Goal: Information Seeking & Learning: Find specific fact

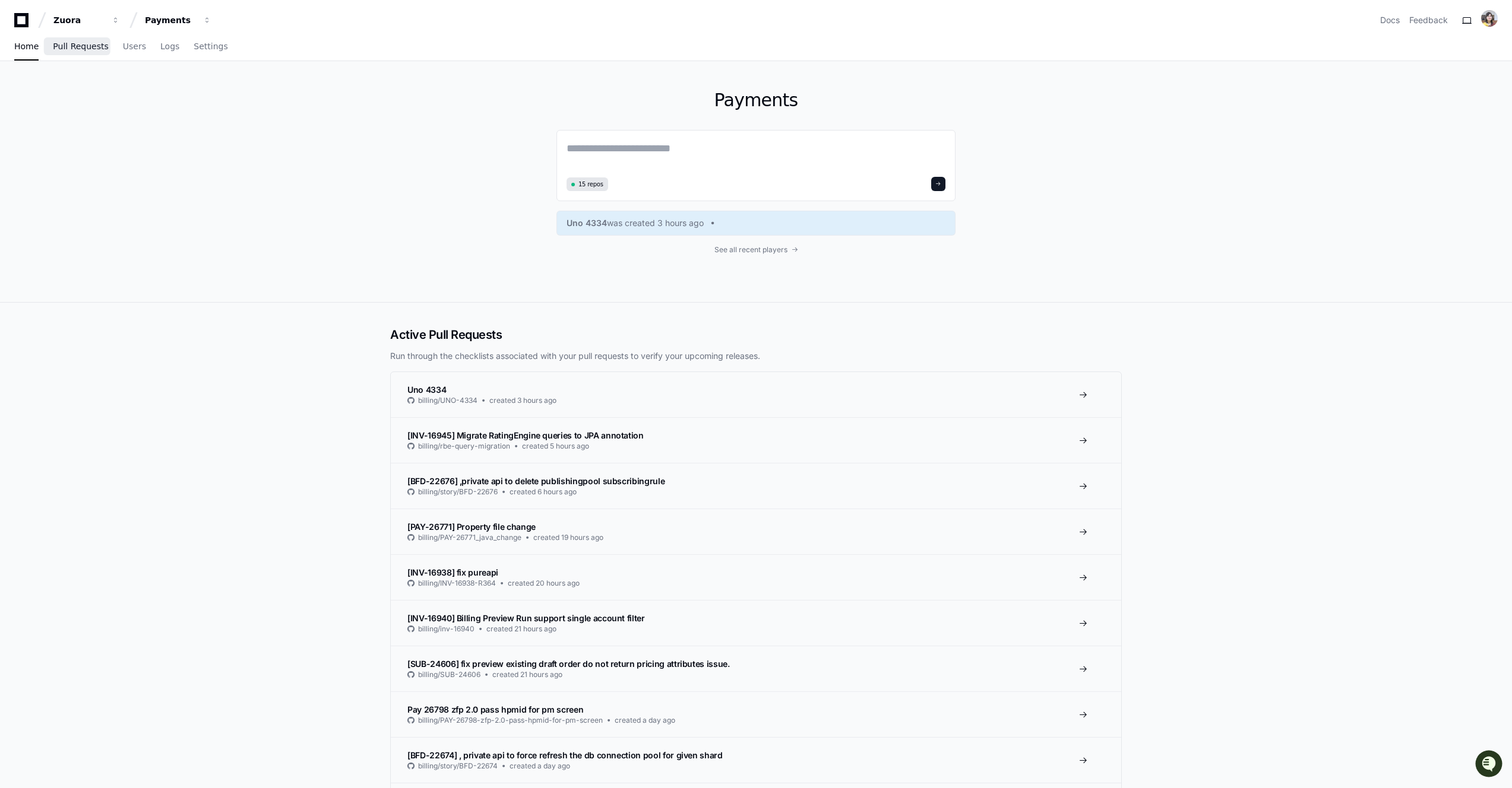
click at [91, 48] on span "Pull Requests" at bounding box center [80, 46] width 56 height 7
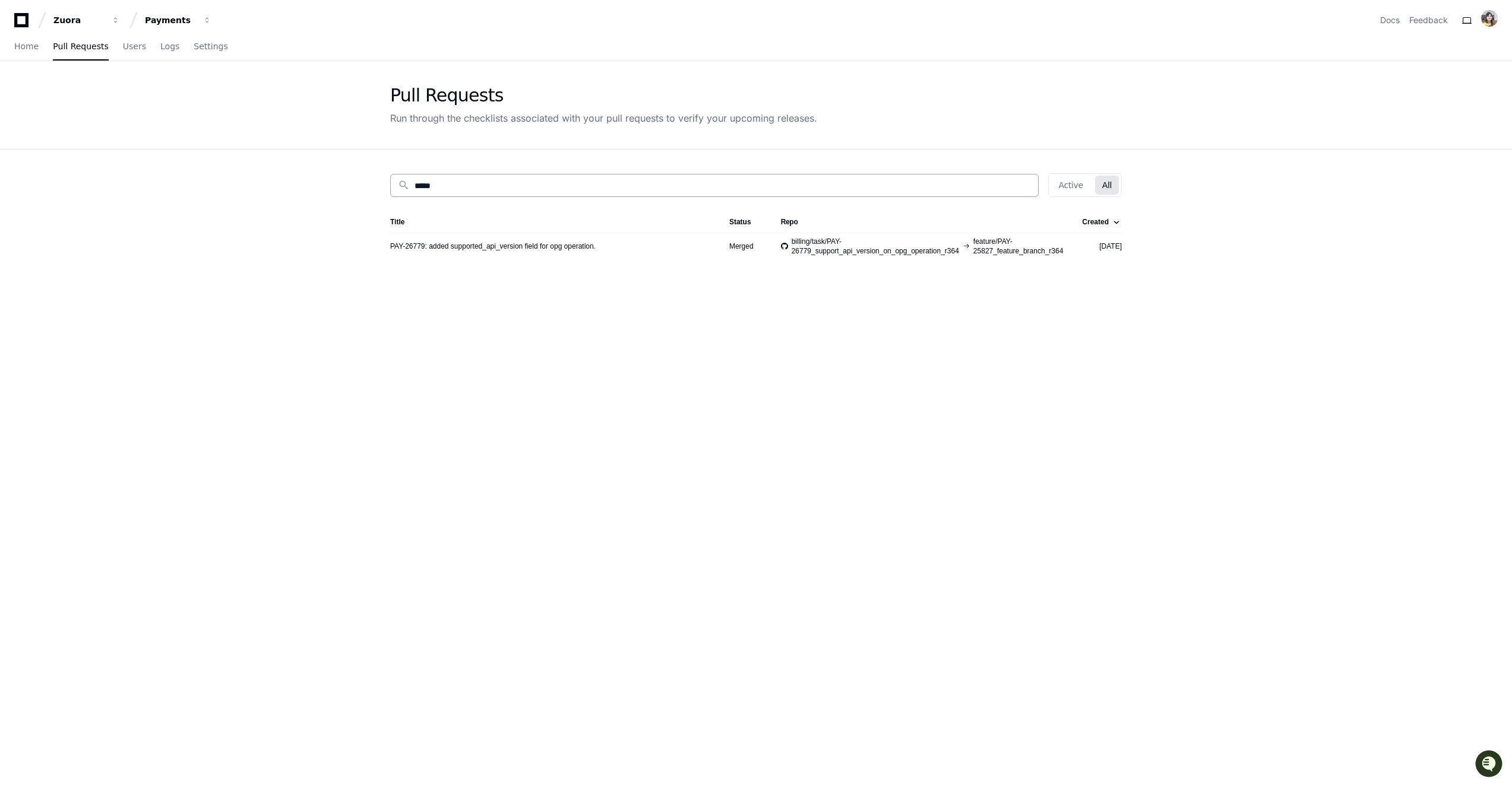
click at [427, 186] on input "*****" at bounding box center [723, 185] width 617 height 12
paste input
type input "*****"
click at [465, 245] on link "[PAY-26773] Bug Payment Run" at bounding box center [439, 247] width 99 height 10
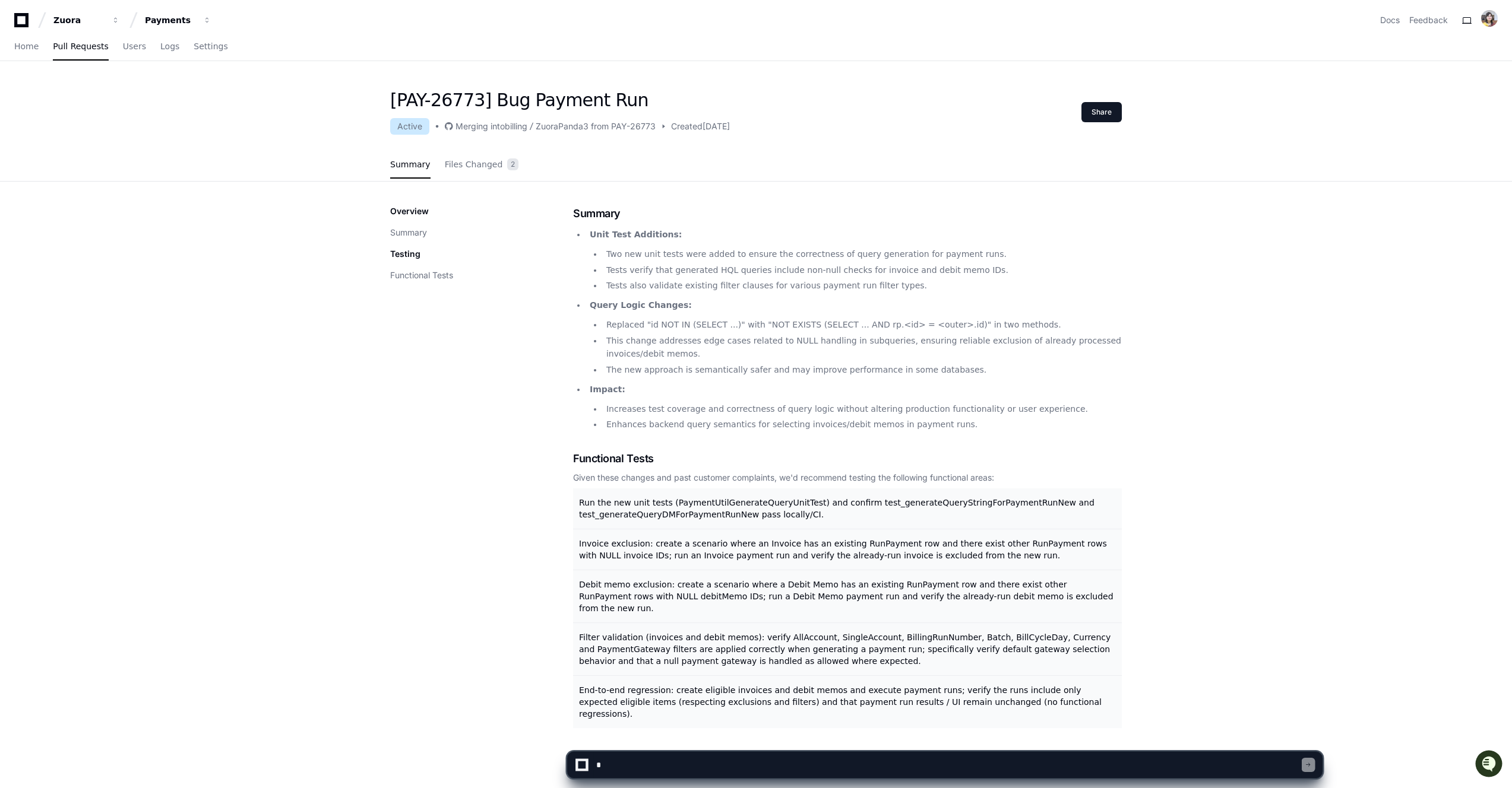
click at [699, 768] on textarea at bounding box center [948, 765] width 708 height 26
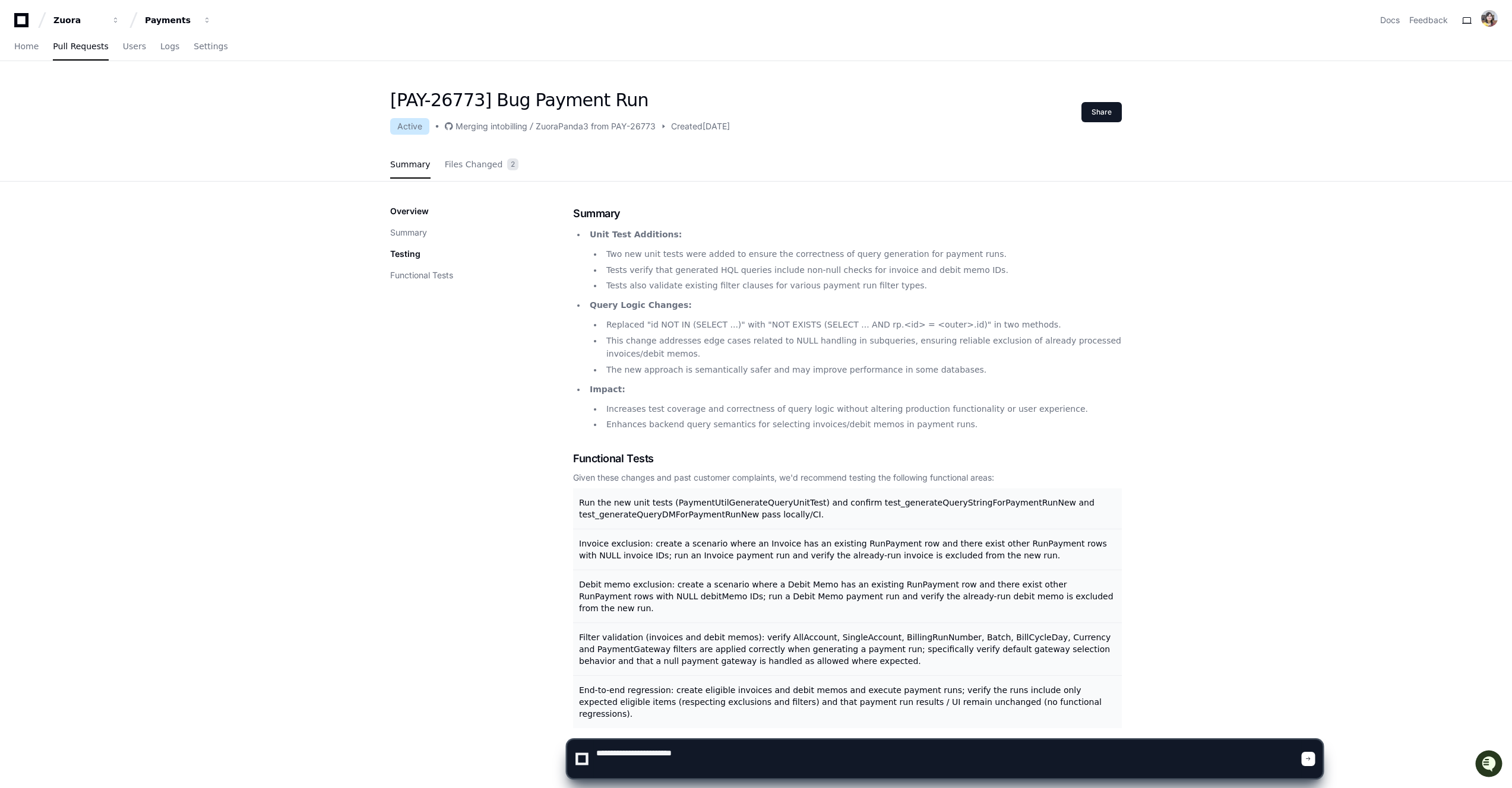
type textarea "**********"
click at [1312, 759] on div at bounding box center [1309, 759] width 14 height 15
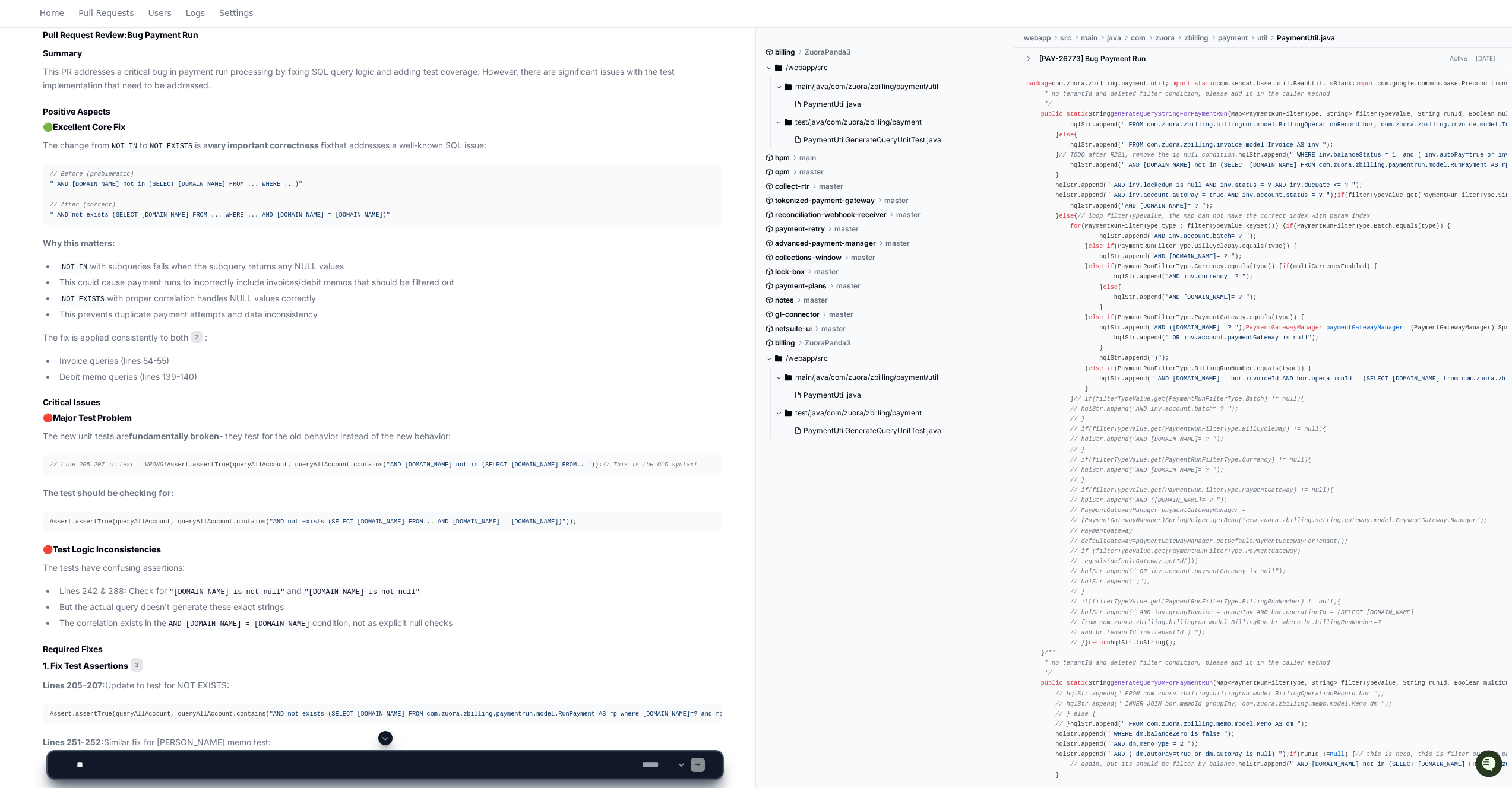
scroll to position [1147, 0]
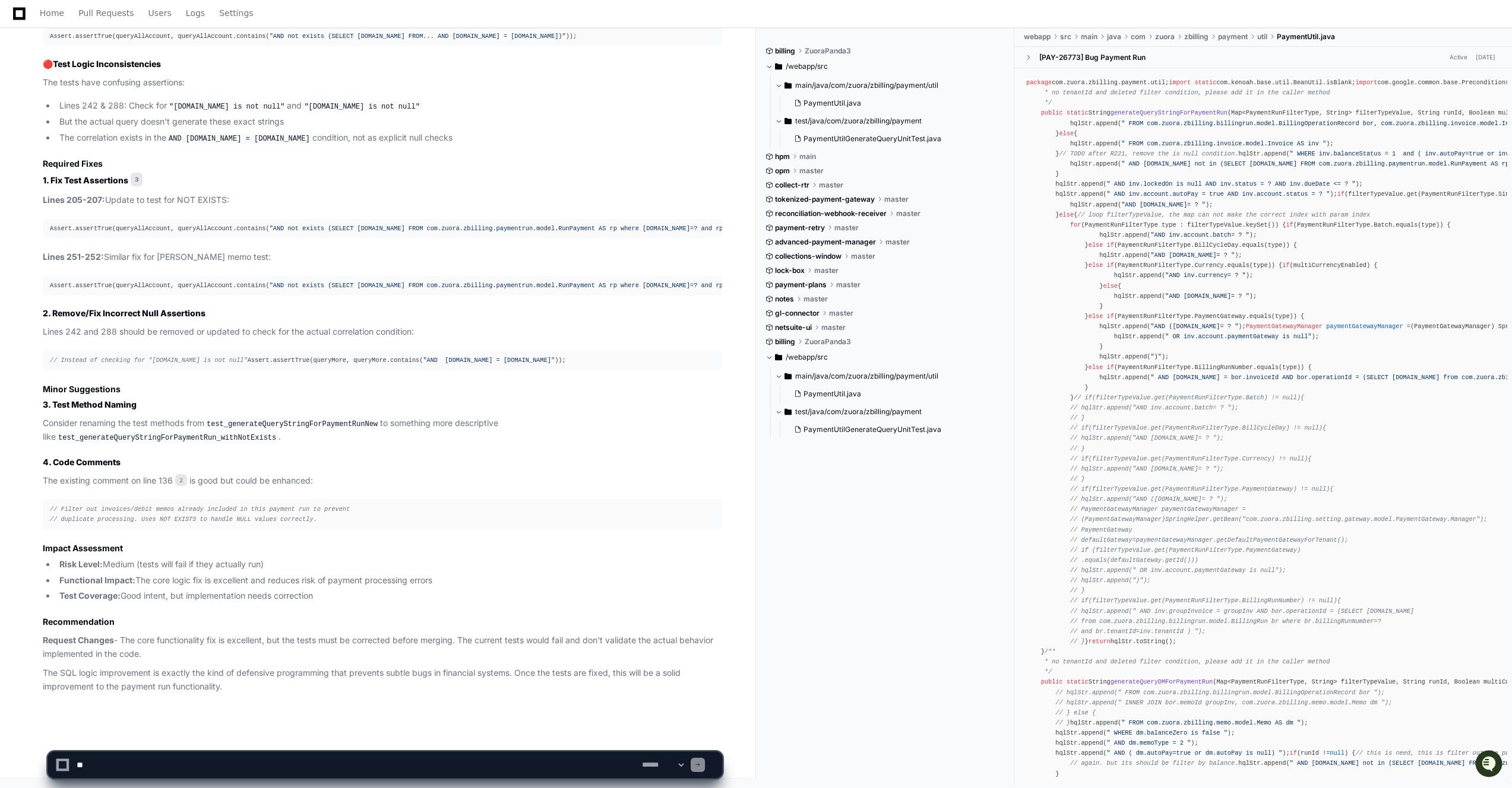
click at [432, 18] on div "Home Pull Requests Users Logs Settings" at bounding box center [756, 14] width 1484 height 27
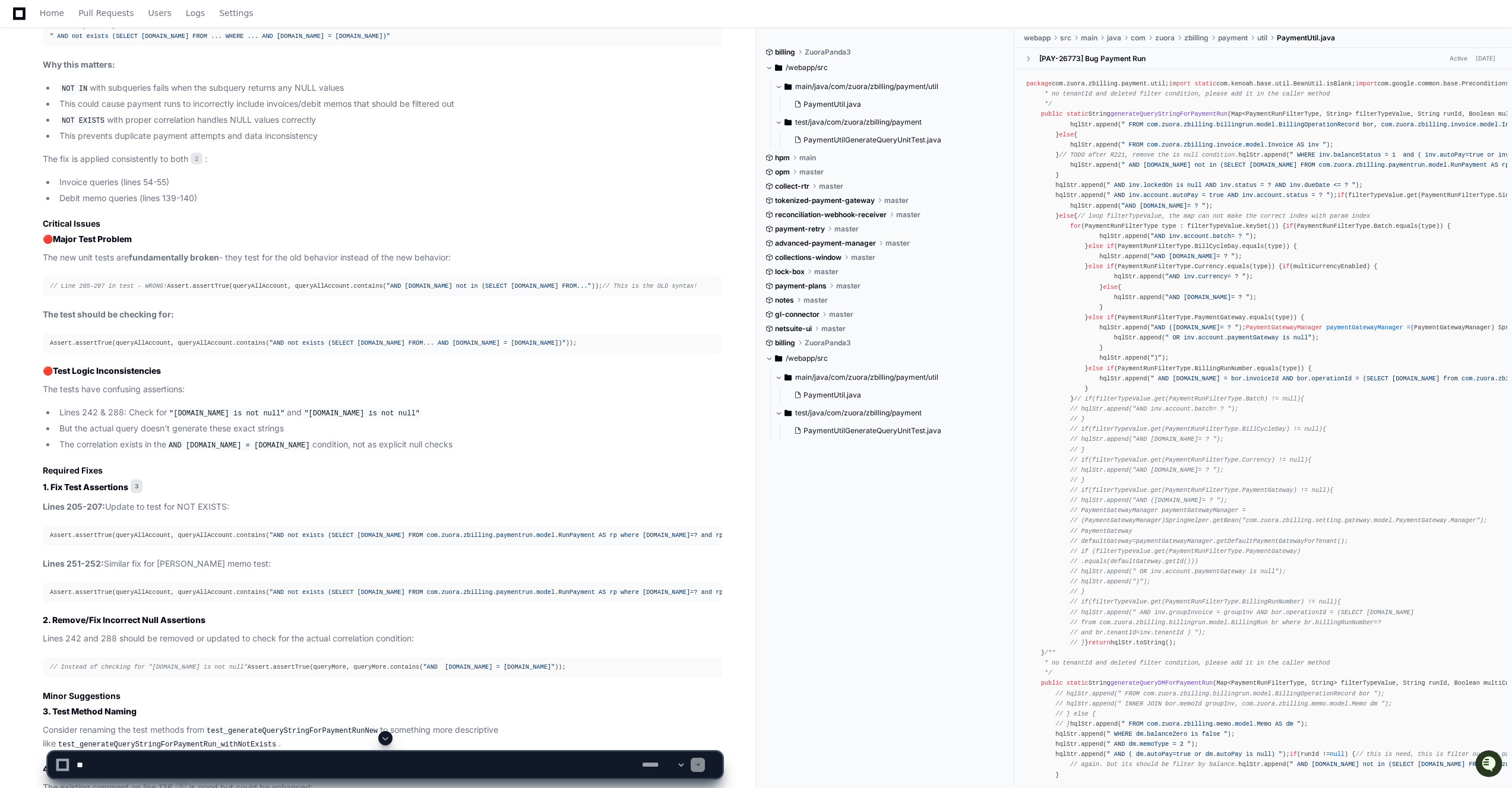
scroll to position [784, 0]
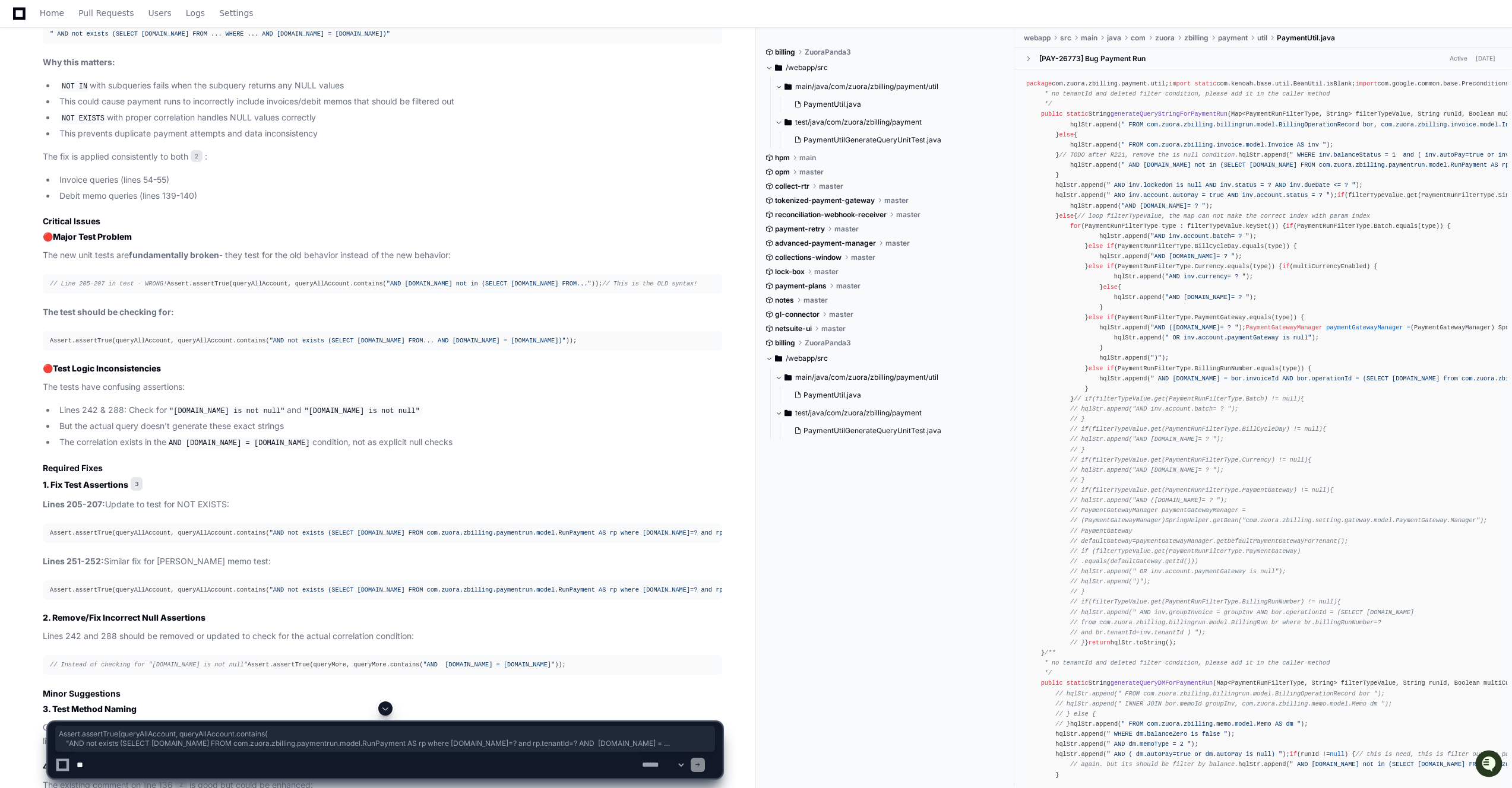
drag, startPoint x: 50, startPoint y: 561, endPoint x: 705, endPoint y: 570, distance: 655.1
click at [705, 538] on div "Assert.assertTrue(queryAllAccount, queryAllAccount.contains( "AND not exists (S…" at bounding box center [382, 533] width 665 height 10
copy div "Assert.assertTrue(queryAllAccount, queryAllAccount.contains( "AND not exists (S…"
click at [386, 288] on span ""AND [DOMAIN_NAME] not in (SELECT [DOMAIN_NAME] FROM..."" at bounding box center [489, 283] width 205 height 7
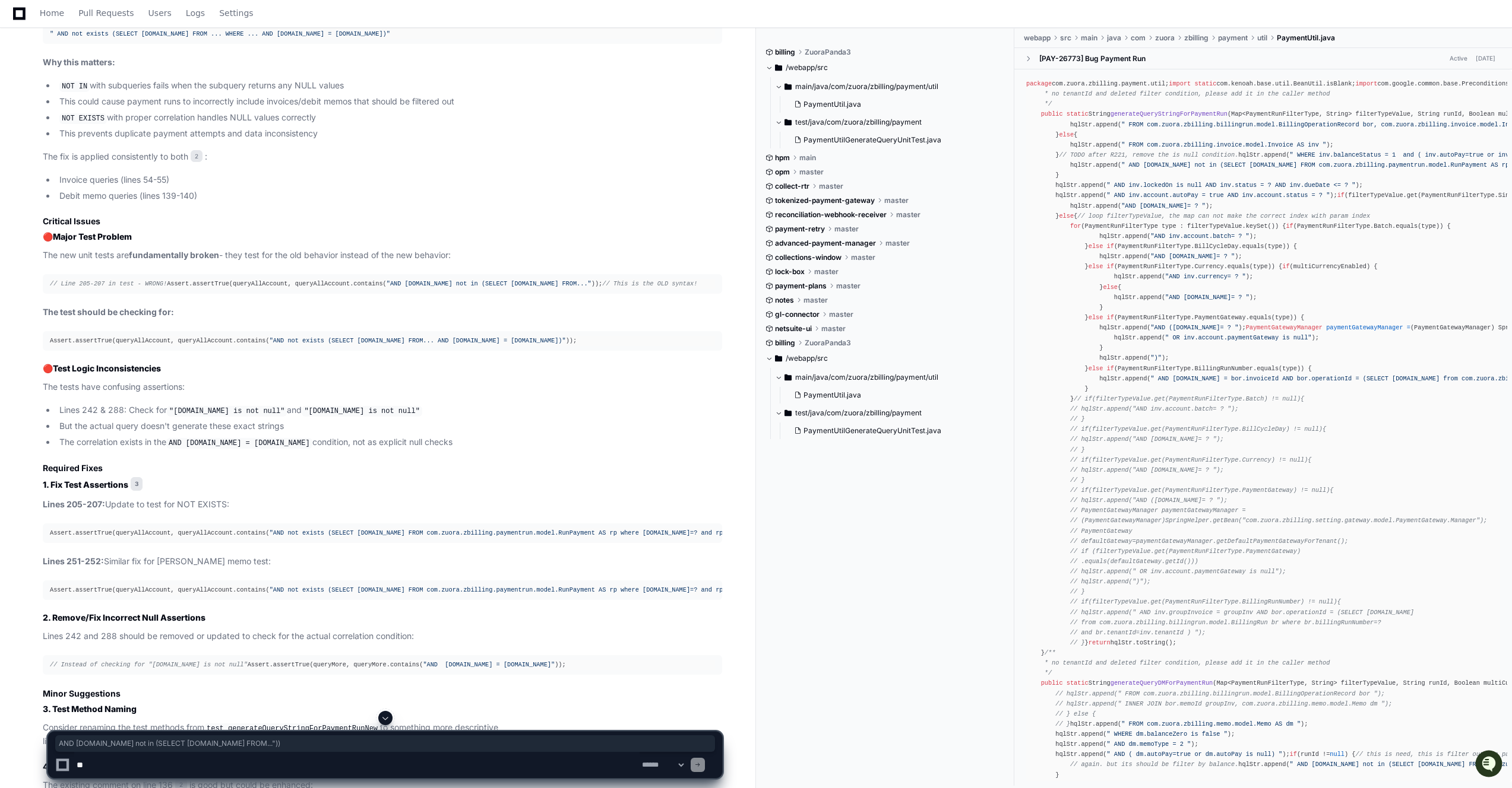
drag, startPoint x: 139, startPoint y: 304, endPoint x: 253, endPoint y: 299, distance: 114.1
click at [253, 289] on div "// Line 205-207 in test - WRONG! Assert.assertTrue(queryAllAccount, queryAllAcc…" at bounding box center [382, 284] width 665 height 10
copy div "AND [DOMAIN_NAME] not in (SELECT [DOMAIN_NAME] FROM..." ))"
drag, startPoint x: 68, startPoint y: 372, endPoint x: 118, endPoint y: 368, distance: 50.2
click at [269, 344] on span ""AND not exists (SELECT [DOMAIN_NAME] FROM... AND [DOMAIN_NAME] = [DOMAIN_NAME]…" at bounding box center [418, 340] width 297 height 7
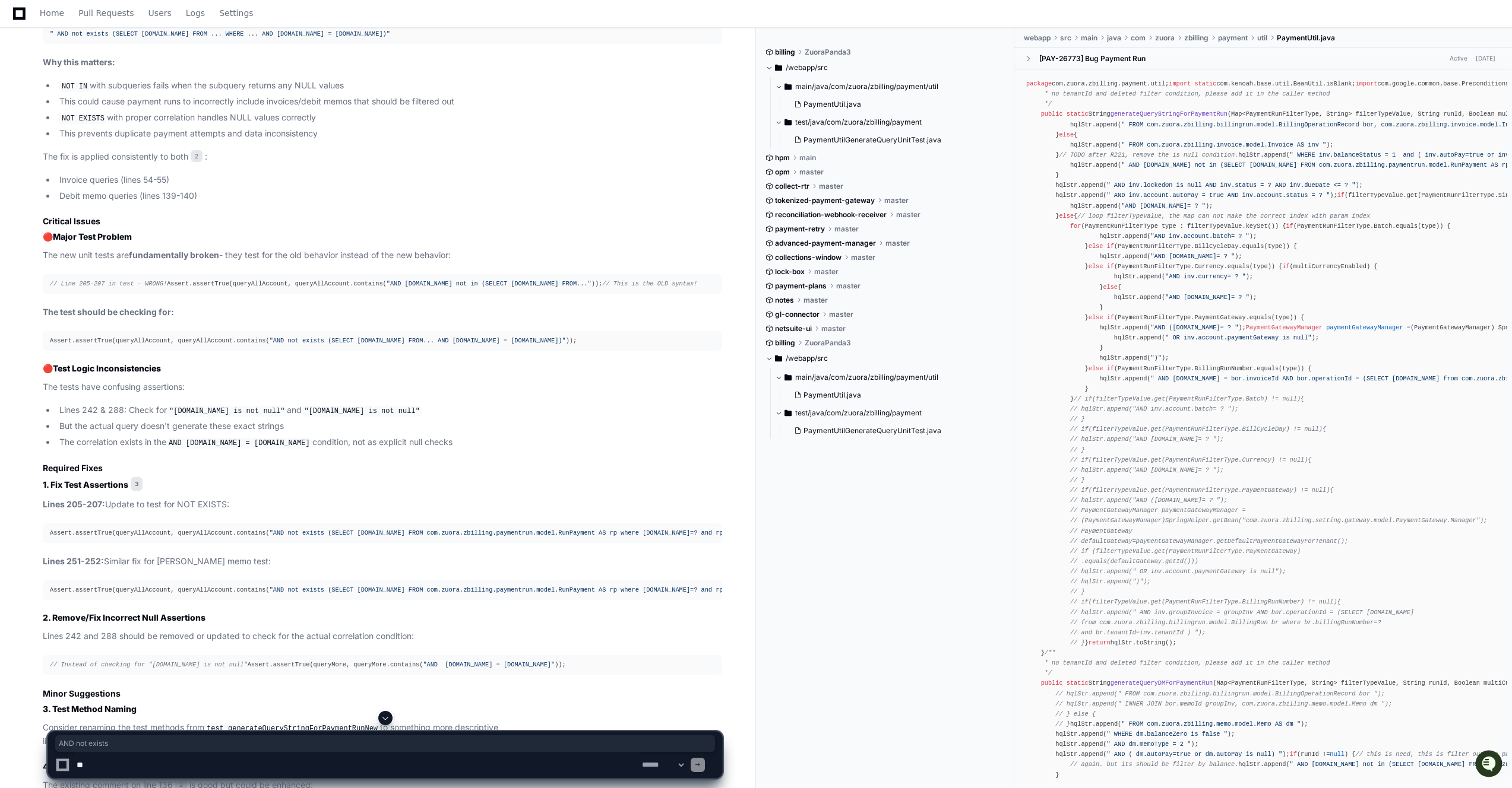
copy span "AND not exists"
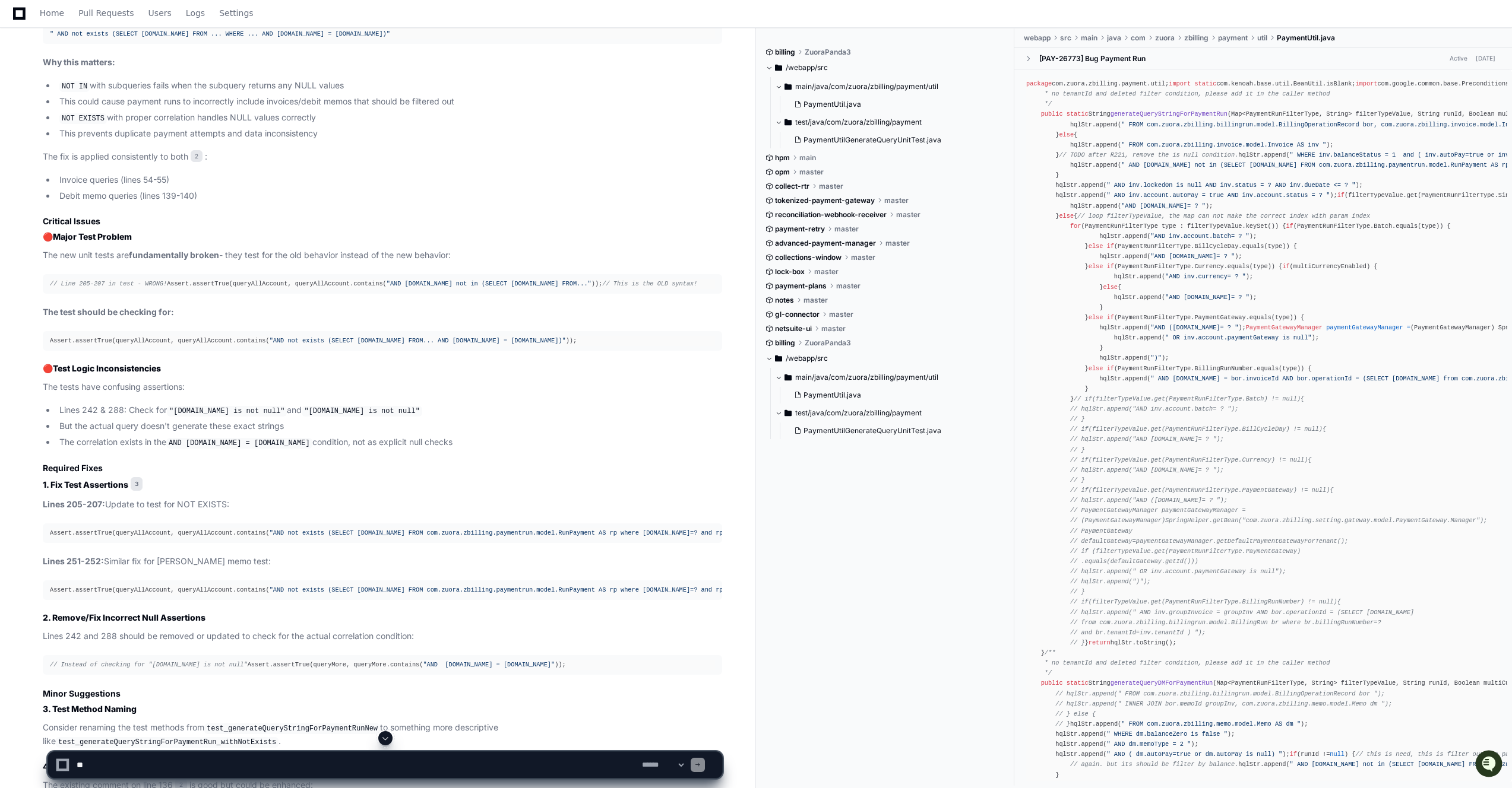
click at [47, 351] on pre "Assert.assertTrue(queryAllAccount, queryAllAccount.contains( "AND not exists (S…" at bounding box center [382, 341] width 679 height 20
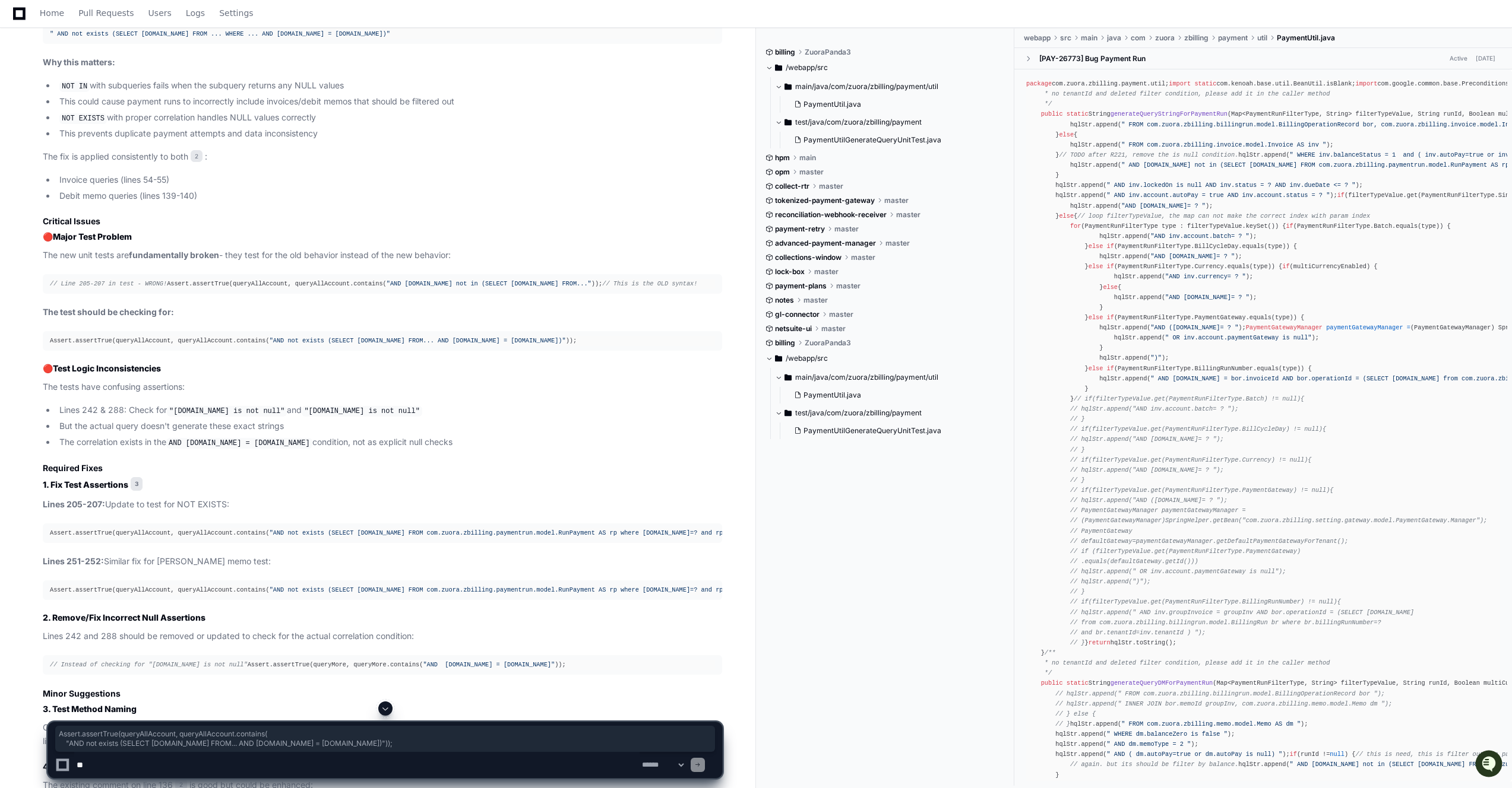
drag, startPoint x: 45, startPoint y: 359, endPoint x: 380, endPoint y: 373, distance: 335.3
click at [380, 351] on pre "Assert.assertTrue(queryAllAccount, queryAllAccount.contains( "AND not exists (S…" at bounding box center [382, 341] width 679 height 20
copy div "Assert.assertTrue(queryAllAccount, queryAllAccount.contains( "AND not exists (S…"
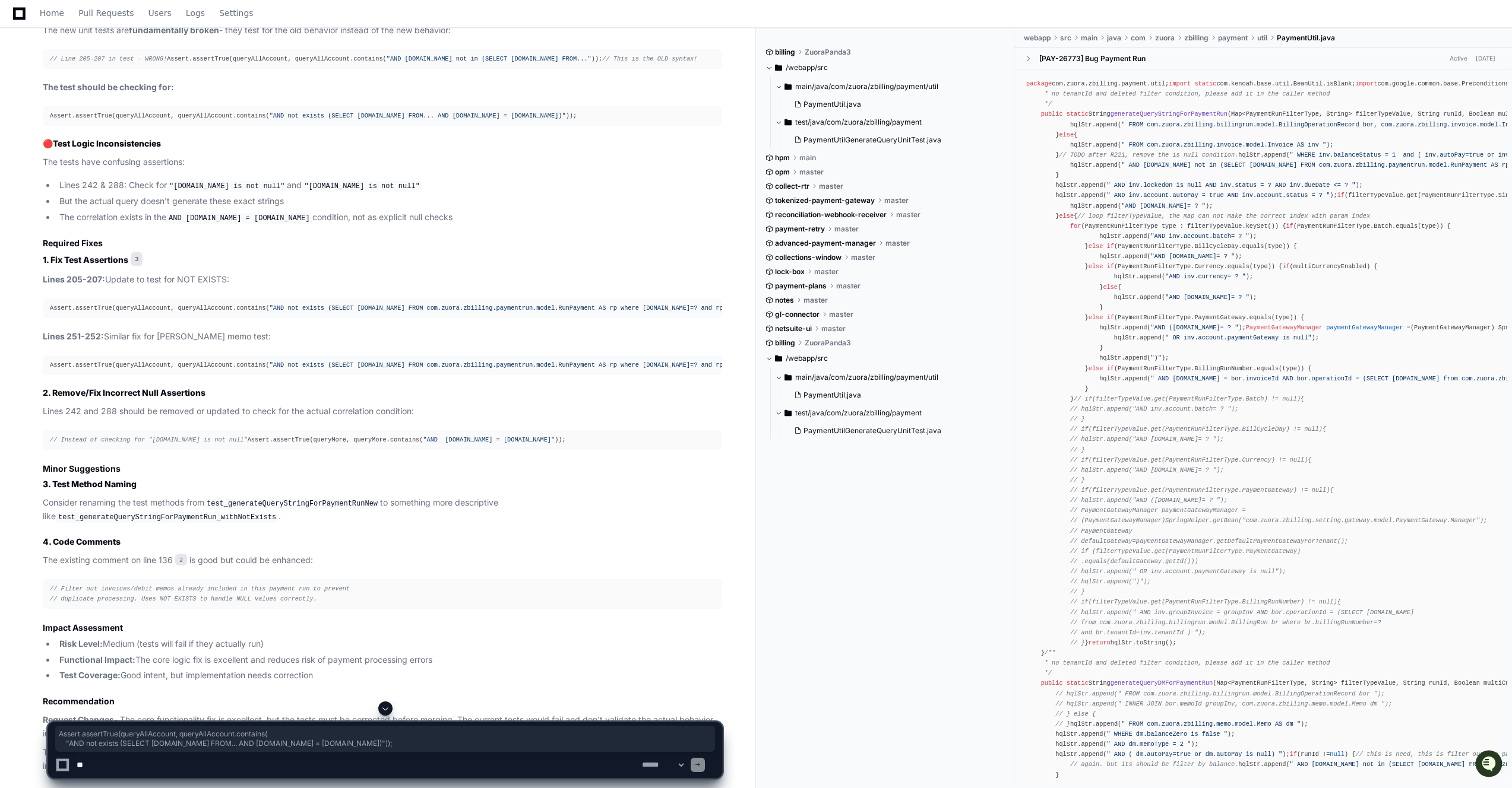
scroll to position [1039, 0]
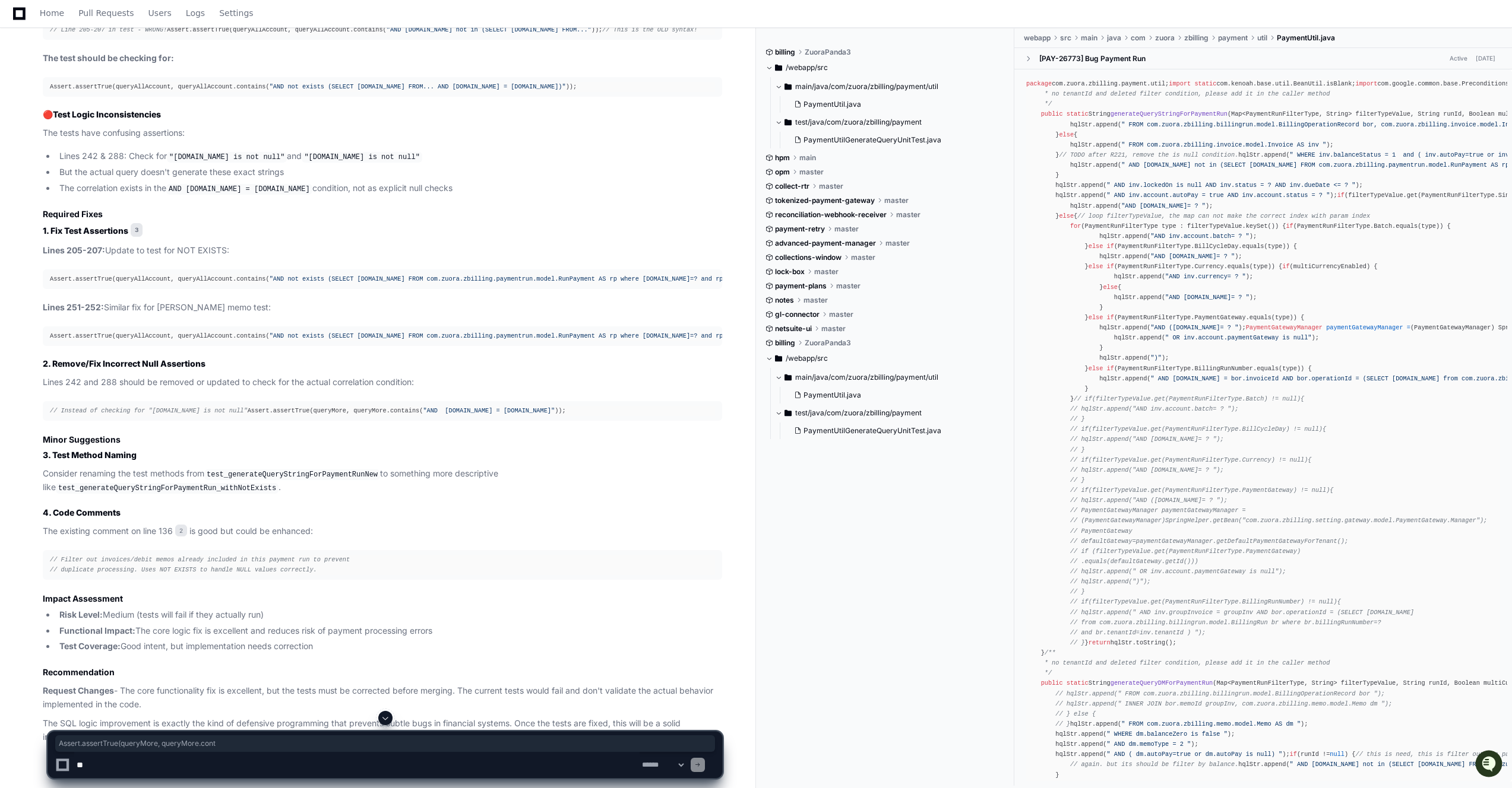
drag, startPoint x: 52, startPoint y: 469, endPoint x: 210, endPoint y: 469, distance: 158.0
click at [210, 421] on pre "// Instead of checking for "[DOMAIN_NAME] is not null" Assert.assertTrue(queryM…" at bounding box center [382, 412] width 679 height 20
click at [212, 416] on div "// Instead of checking for "[DOMAIN_NAME] is not null" Assert.assertTrue(queryM…" at bounding box center [382, 411] width 665 height 10
drag, startPoint x: 347, startPoint y: 465, endPoint x: 45, endPoint y: 467, distance: 302.0
click at [45, 421] on pre "// Instead of checking for "[DOMAIN_NAME] is not null" Assert.assertTrue(queryM…" at bounding box center [382, 412] width 679 height 20
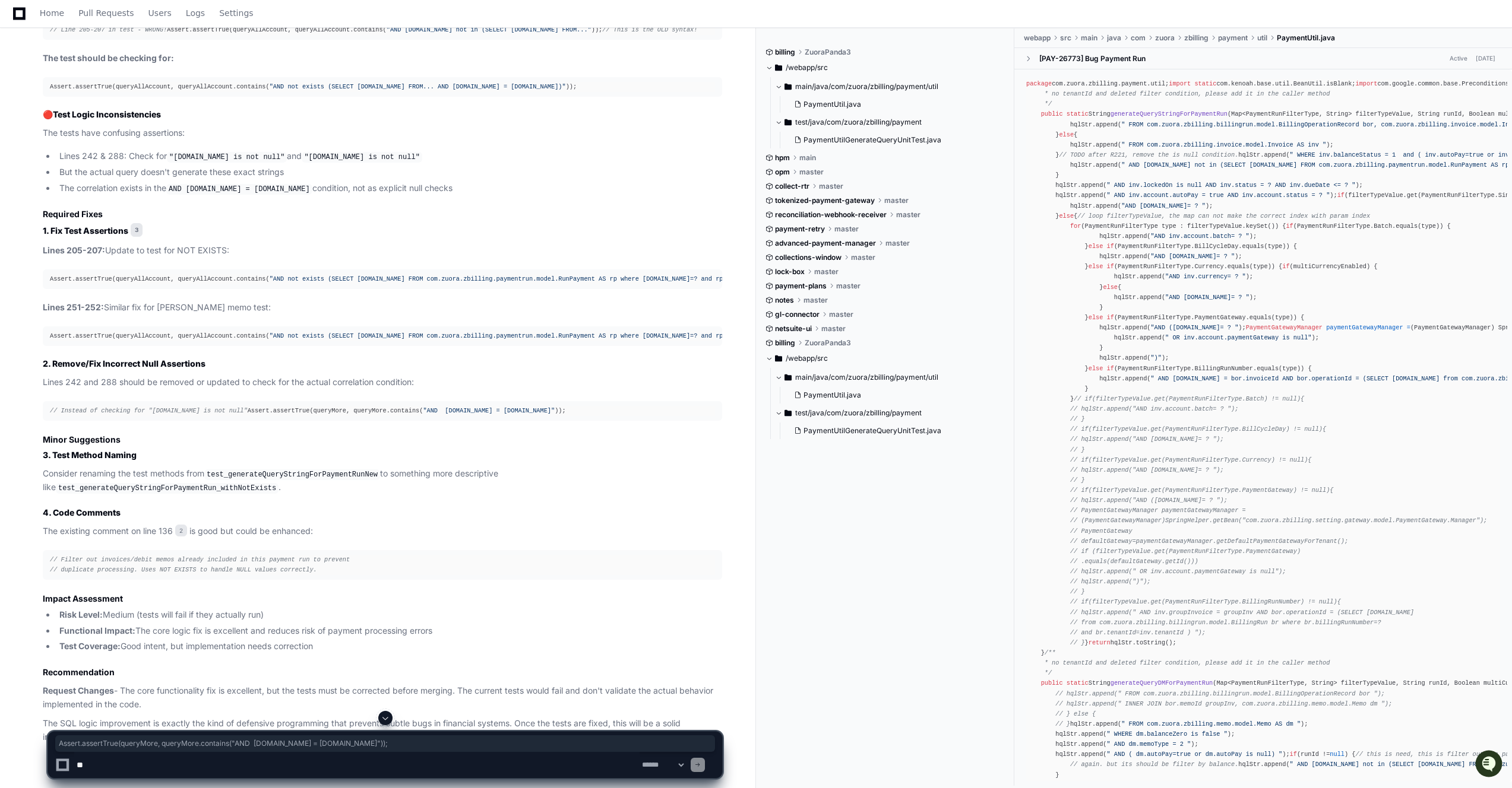
copy div "Assert.assertTrue(queryMore, queryMore.contains( "AND [DOMAIN_NAME] = [DOMAIN_N…"
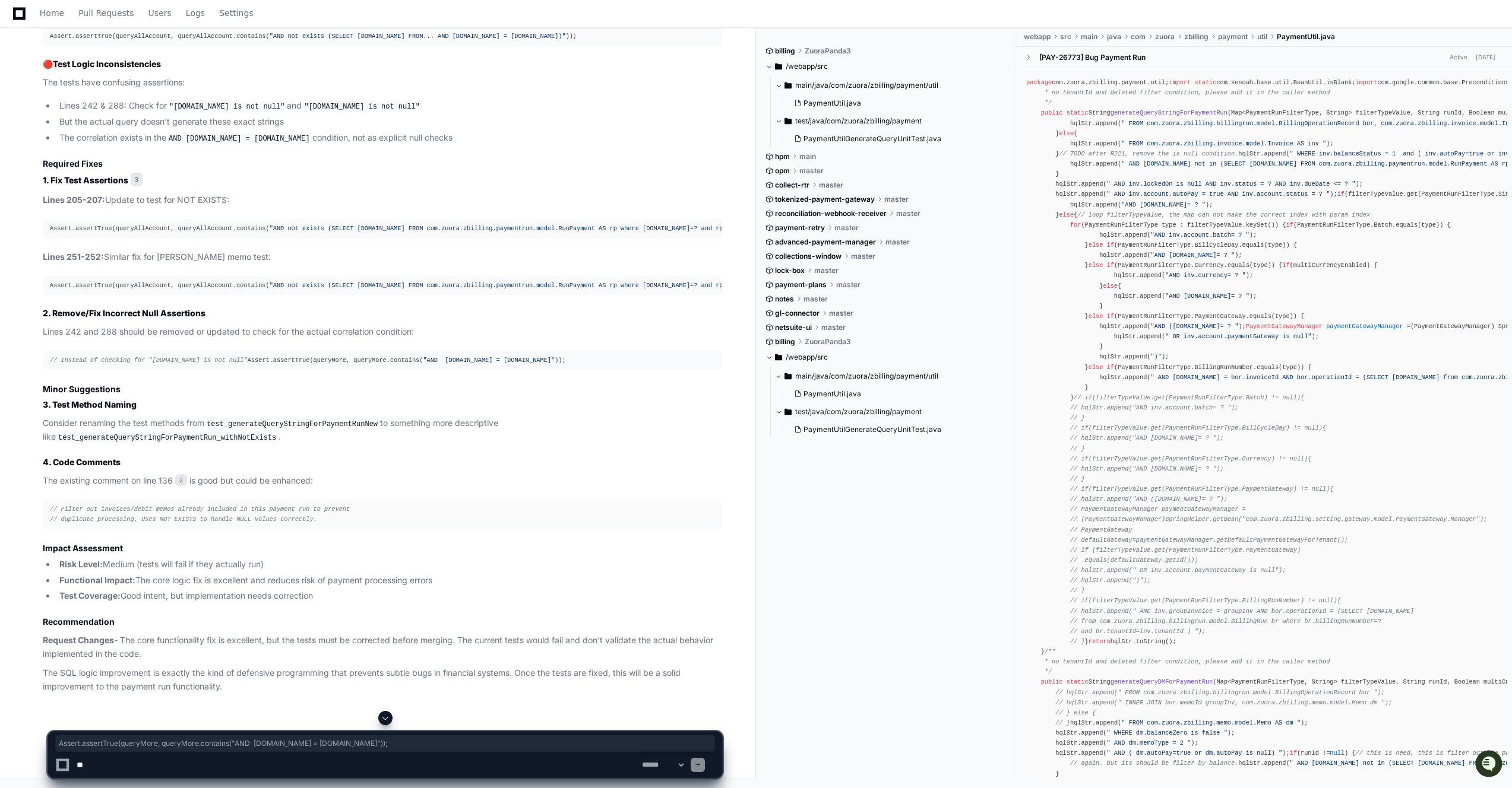
scroll to position [1147, 0]
